Goal: Transaction & Acquisition: Purchase product/service

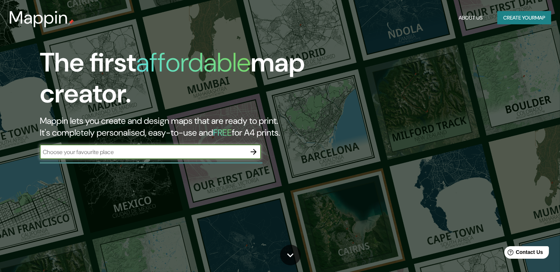
click at [219, 150] on input "text" at bounding box center [143, 152] width 206 height 8
type input "[GEOGRAPHIC_DATA]"
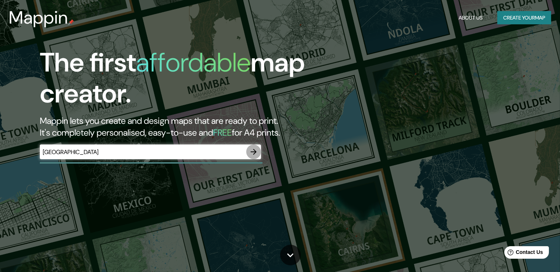
click at [251, 149] on icon "button" at bounding box center [253, 151] width 9 height 9
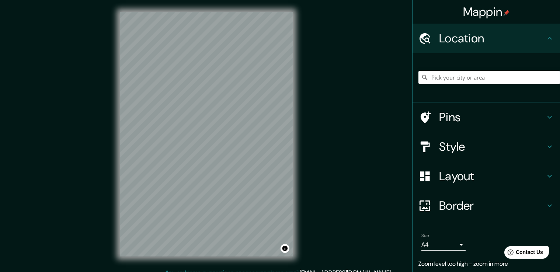
click at [396, 129] on div "Mappin Location Pins Style Layout Border Choose a border. Hint : you can make l…" at bounding box center [280, 140] width 560 height 280
click at [144, 72] on div at bounding box center [147, 72] width 6 height 6
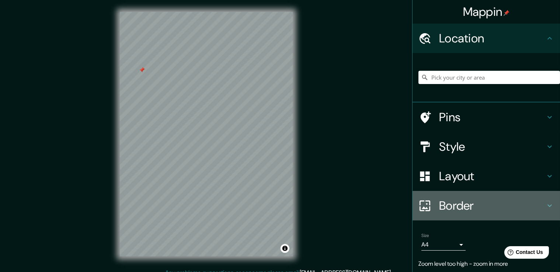
click at [463, 211] on h4 "Border" at bounding box center [492, 205] width 106 height 15
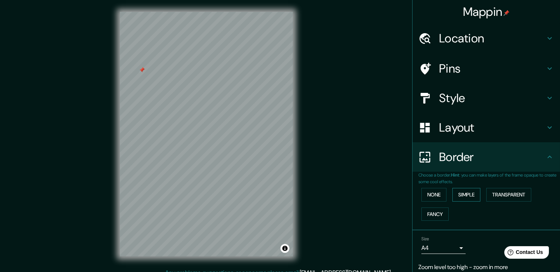
click at [460, 194] on button "Simple" at bounding box center [466, 195] width 28 height 14
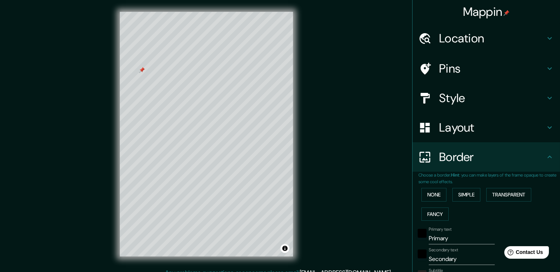
click at [442, 127] on h4 "Layout" at bounding box center [492, 127] width 106 height 15
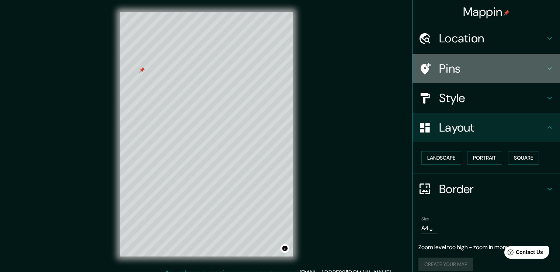
click at [469, 63] on h4 "Pins" at bounding box center [492, 68] width 106 height 15
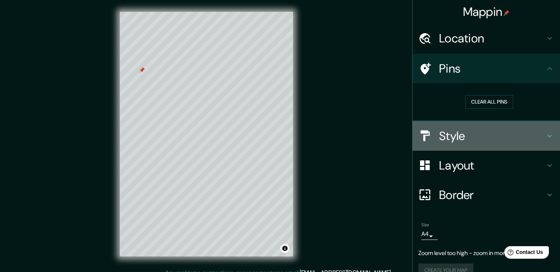
click at [453, 142] on h4 "Style" at bounding box center [492, 136] width 106 height 15
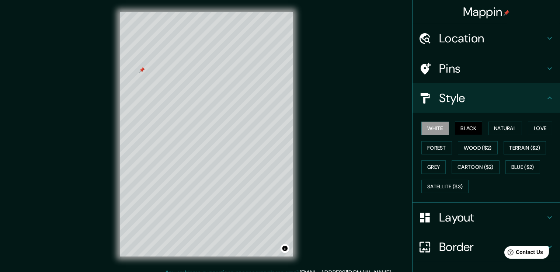
click at [467, 128] on button "Black" at bounding box center [469, 129] width 28 height 14
click at [472, 144] on button "Wood ($2)" at bounding box center [478, 148] width 40 height 14
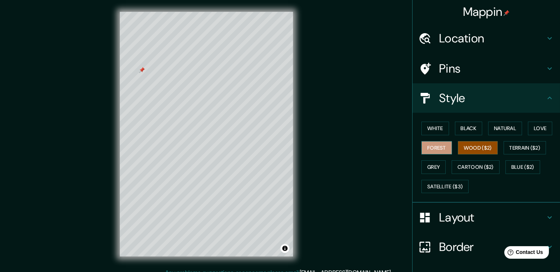
click at [431, 146] on button "Forest" at bounding box center [436, 148] width 31 height 14
click at [536, 129] on button "Love" at bounding box center [540, 129] width 24 height 14
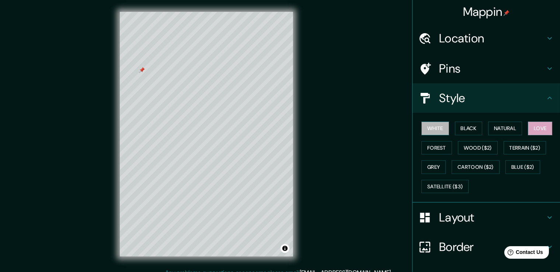
click at [432, 131] on button "White" at bounding box center [435, 129] width 28 height 14
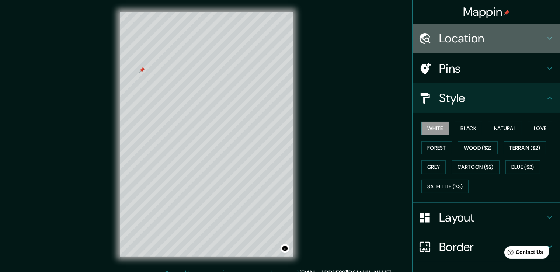
click at [490, 36] on h4 "Location" at bounding box center [492, 38] width 106 height 15
type input "38"
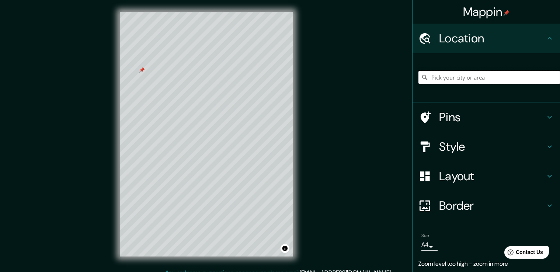
click at [471, 82] on input "Pick your city or area" at bounding box center [489, 77] width 142 height 13
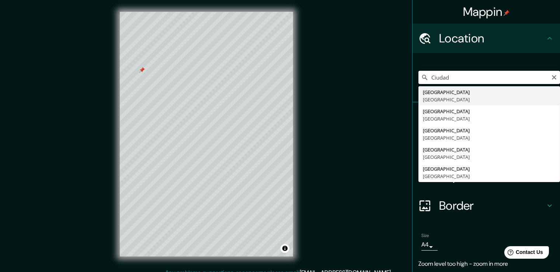
type input "[GEOGRAPHIC_DATA], [GEOGRAPHIC_DATA]"
